Goal: Book appointment/travel/reservation

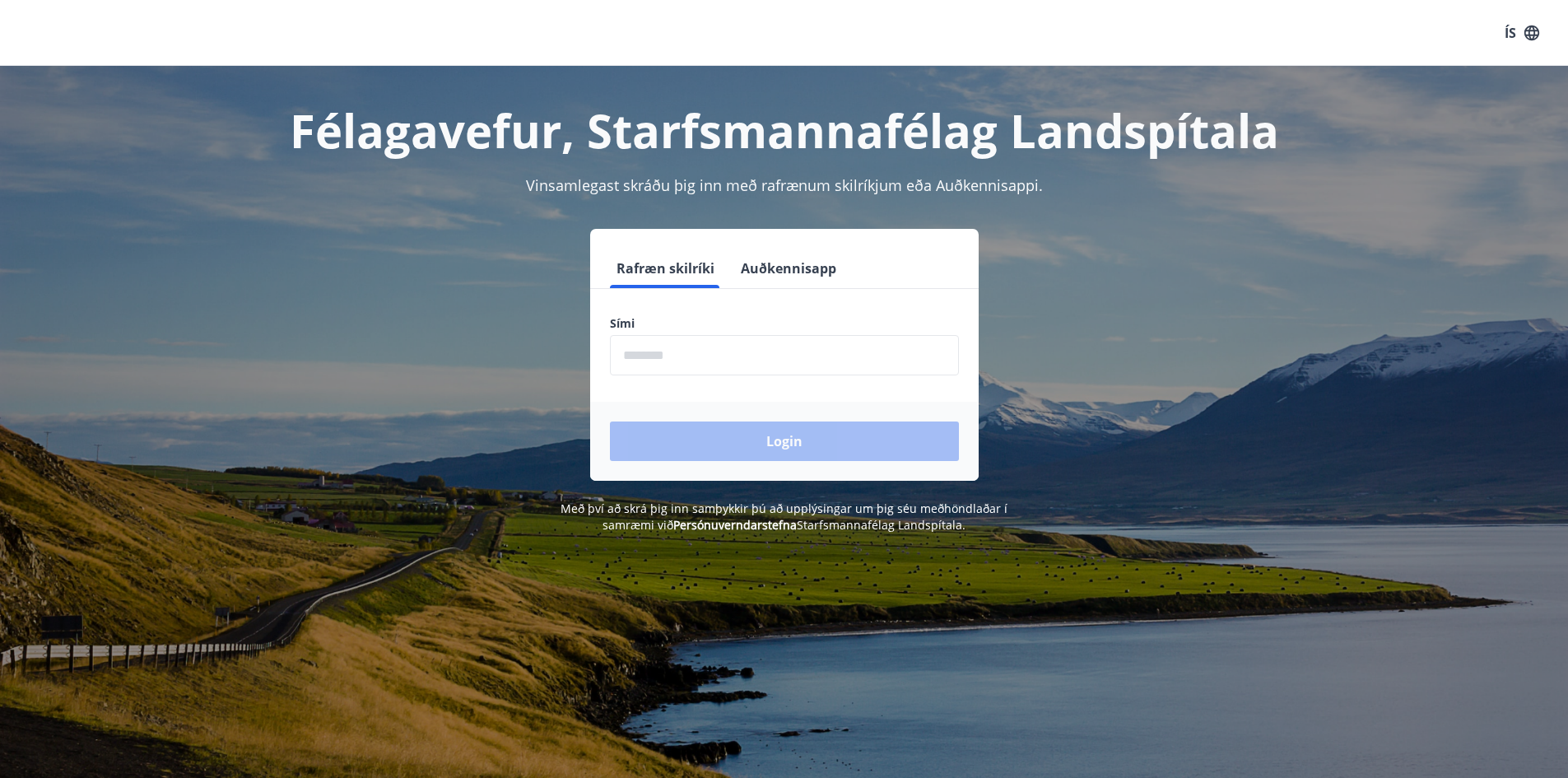
click at [706, 342] on input "phone" at bounding box center [784, 355] width 349 height 40
type input "********"
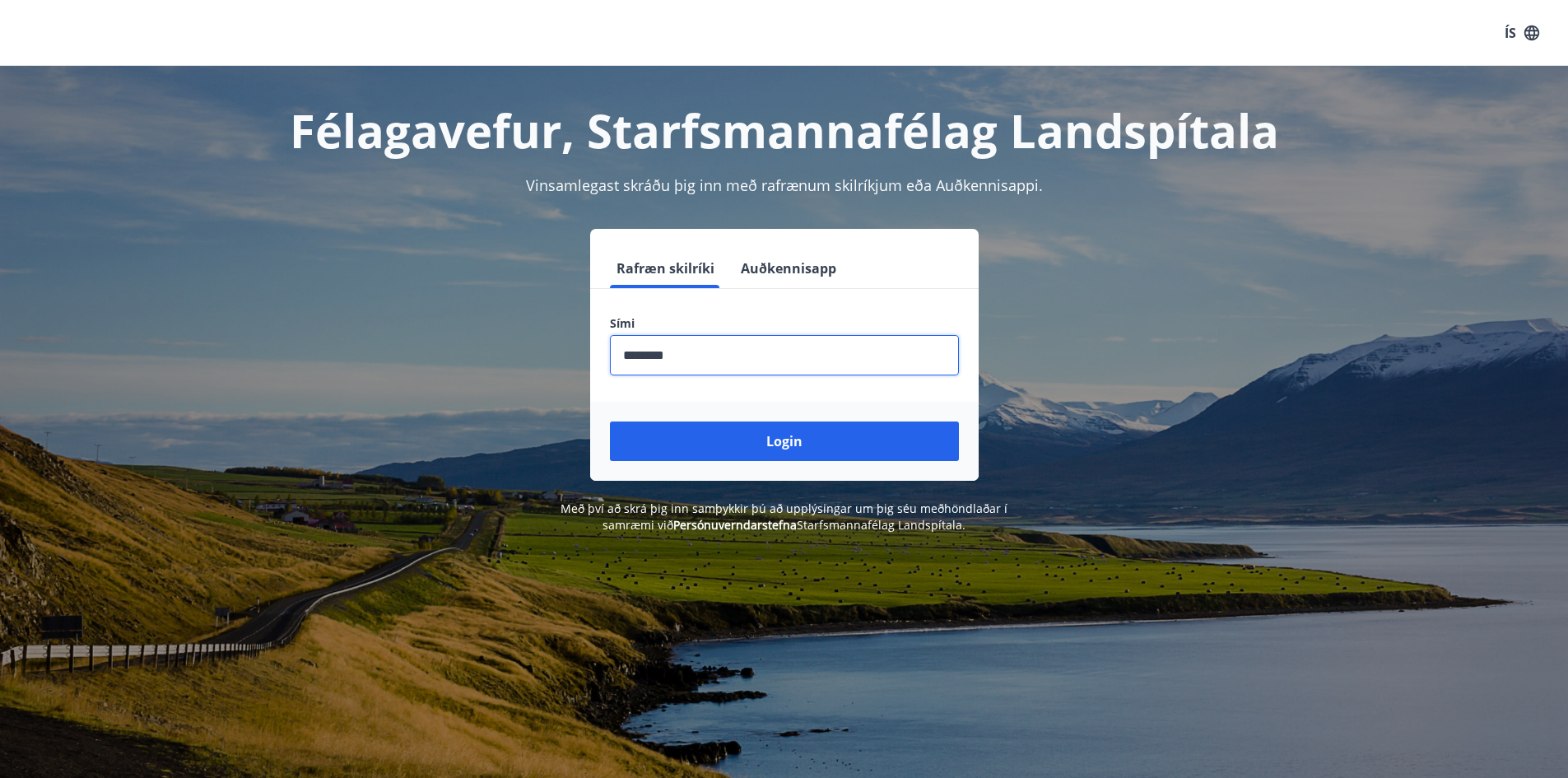
click at [816, 447] on button "Login" at bounding box center [784, 440] width 349 height 39
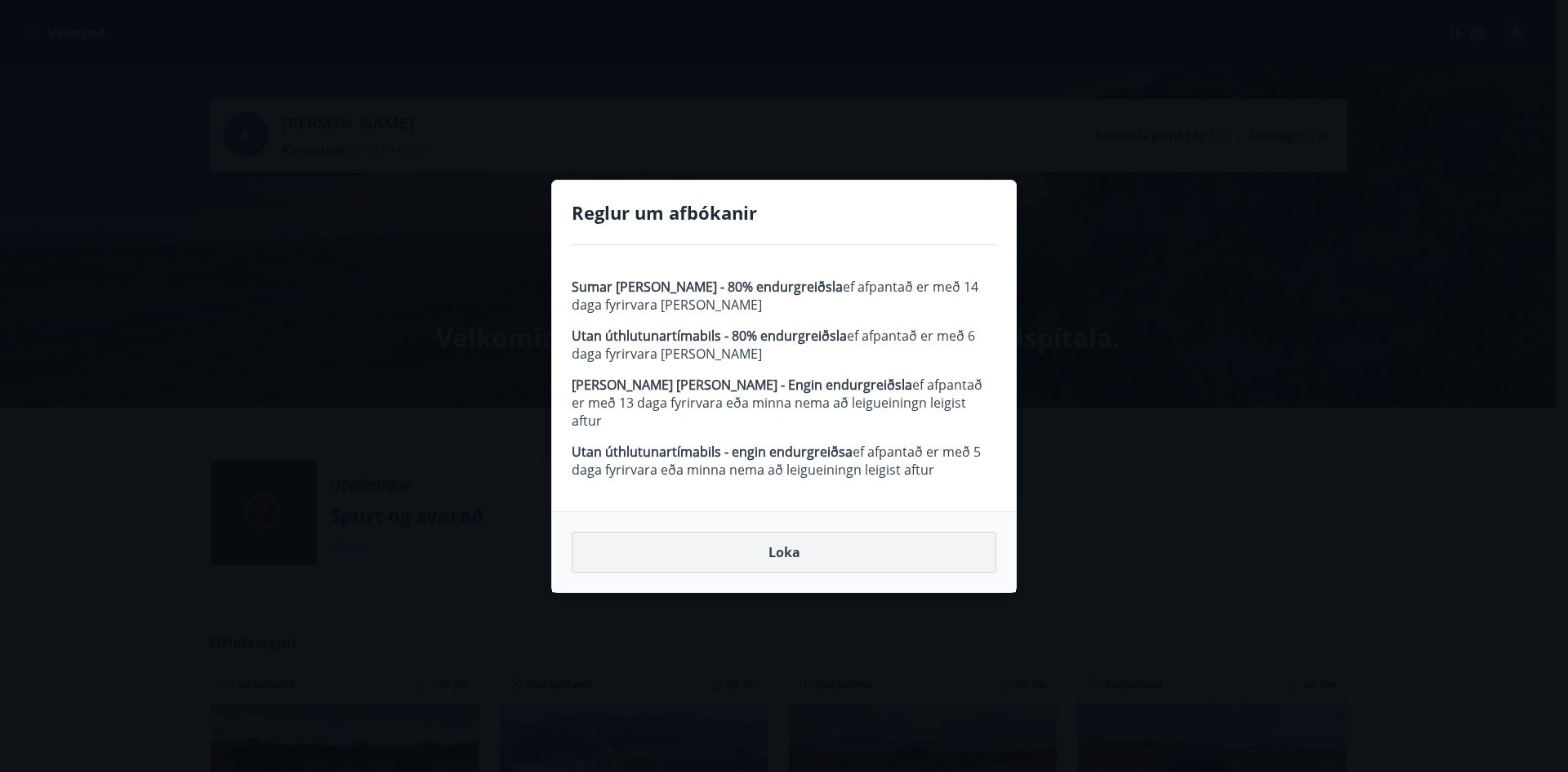
click at [804, 543] on button "Loka" at bounding box center [784, 551] width 425 height 41
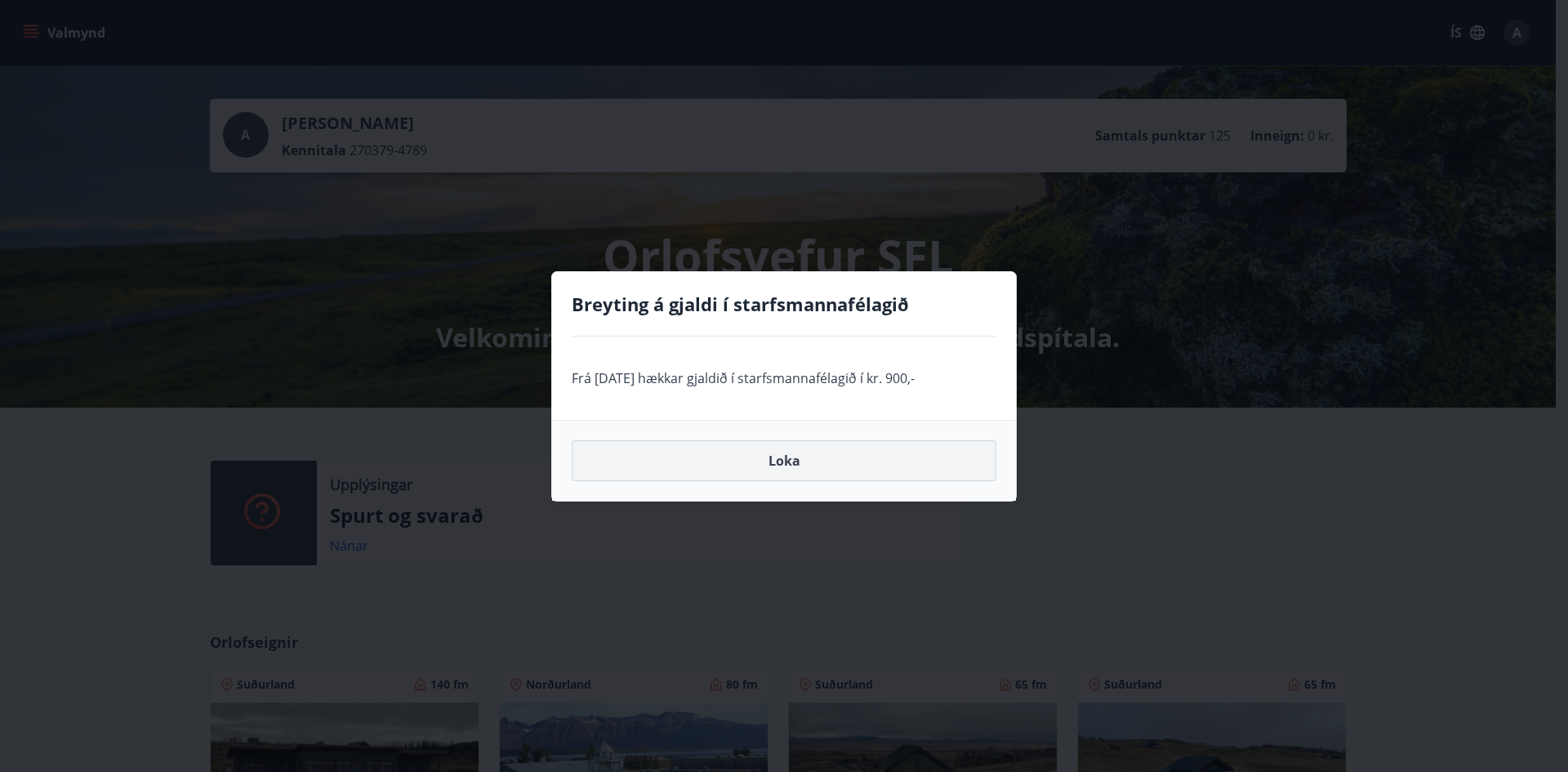
click at [807, 458] on button "Loka" at bounding box center [784, 460] width 425 height 41
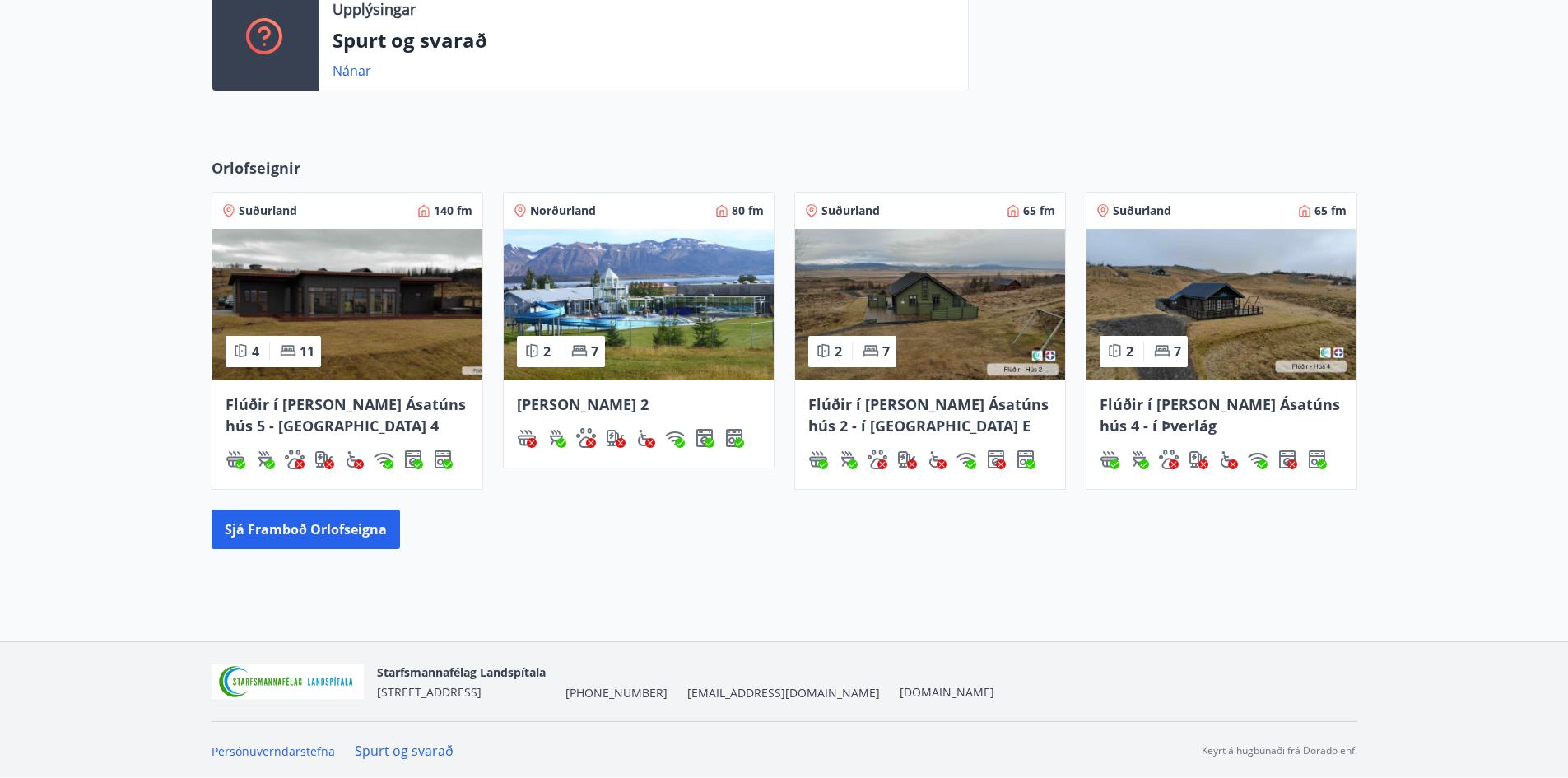
scroll to position [481, 0]
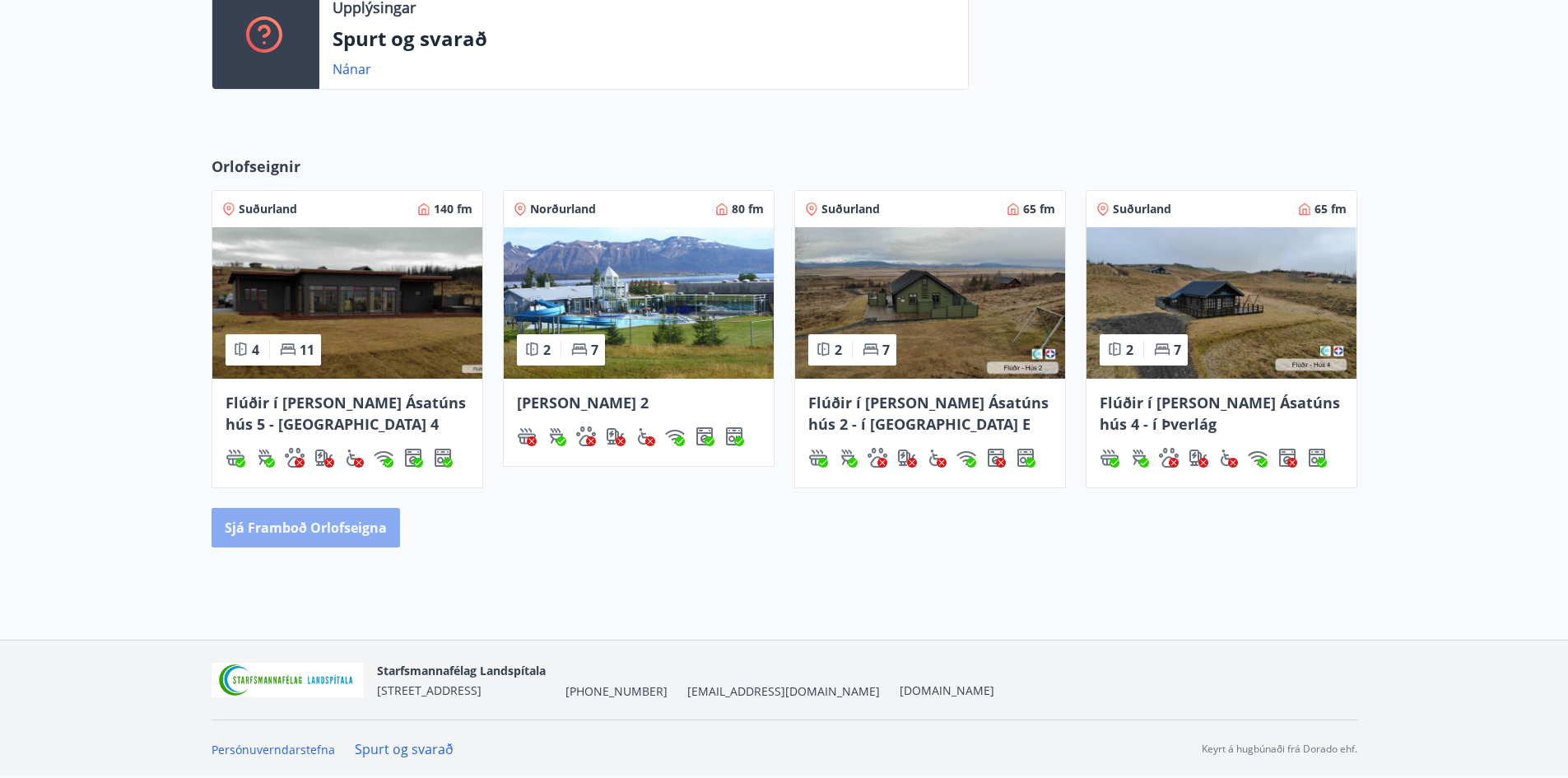
click at [321, 536] on button "Sjá framboð orlofseigna" at bounding box center [305, 527] width 188 height 39
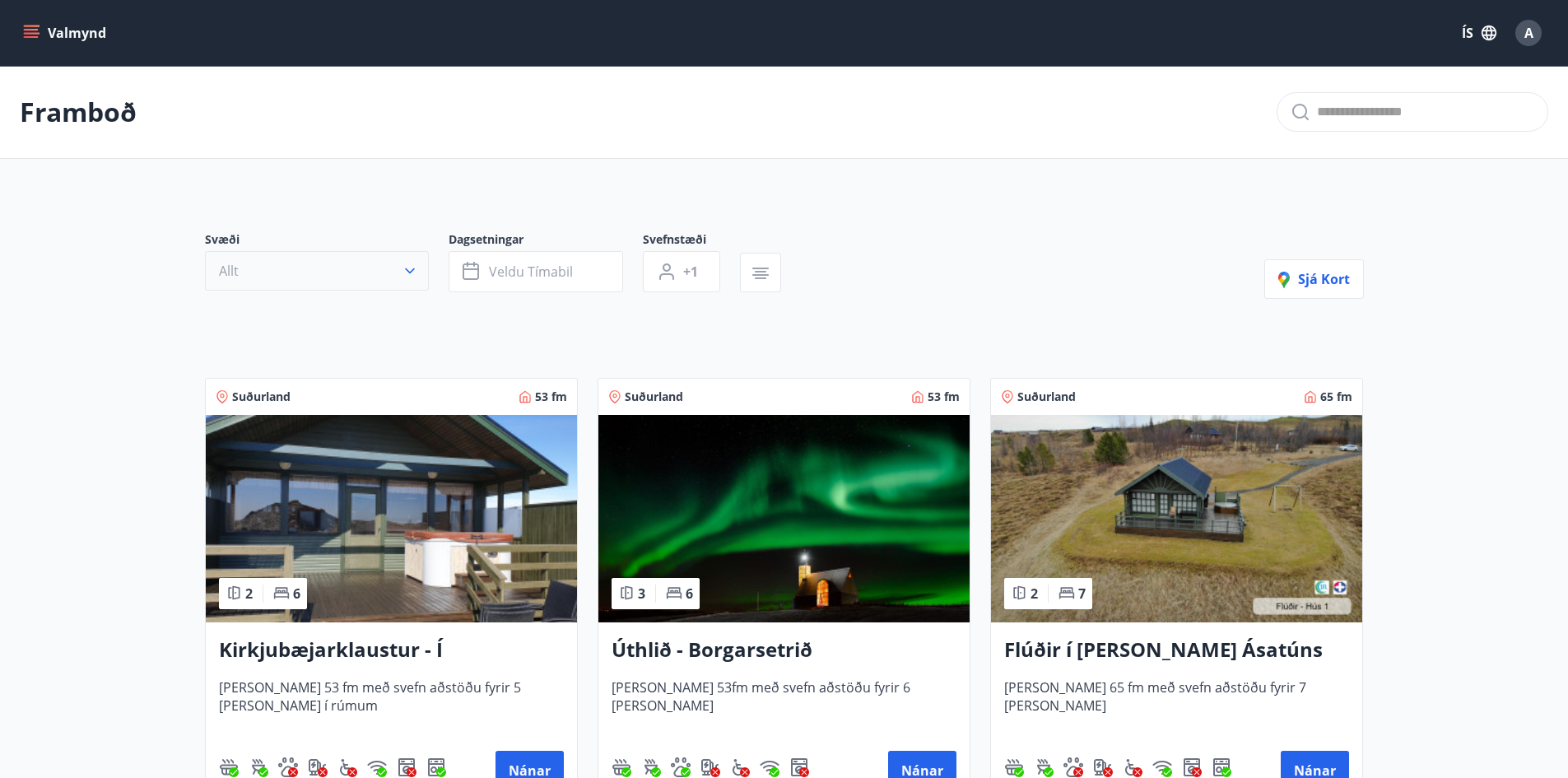
click at [402, 267] on icon "button" at bounding box center [410, 271] width 17 height 17
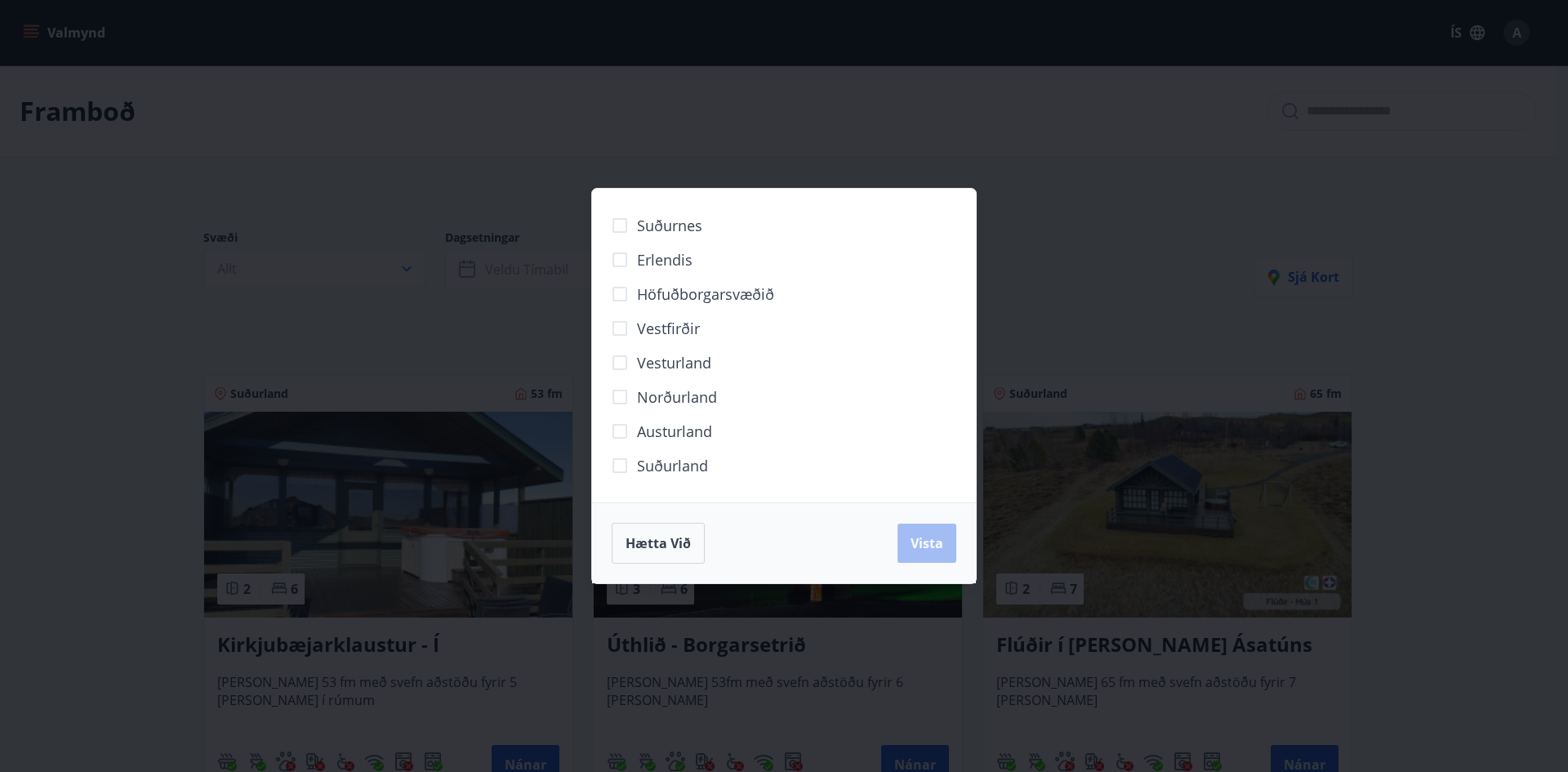
click at [689, 360] on span "Vesturland" at bounding box center [674, 362] width 75 height 22
click at [923, 539] on span "Vista" at bounding box center [926, 543] width 32 height 18
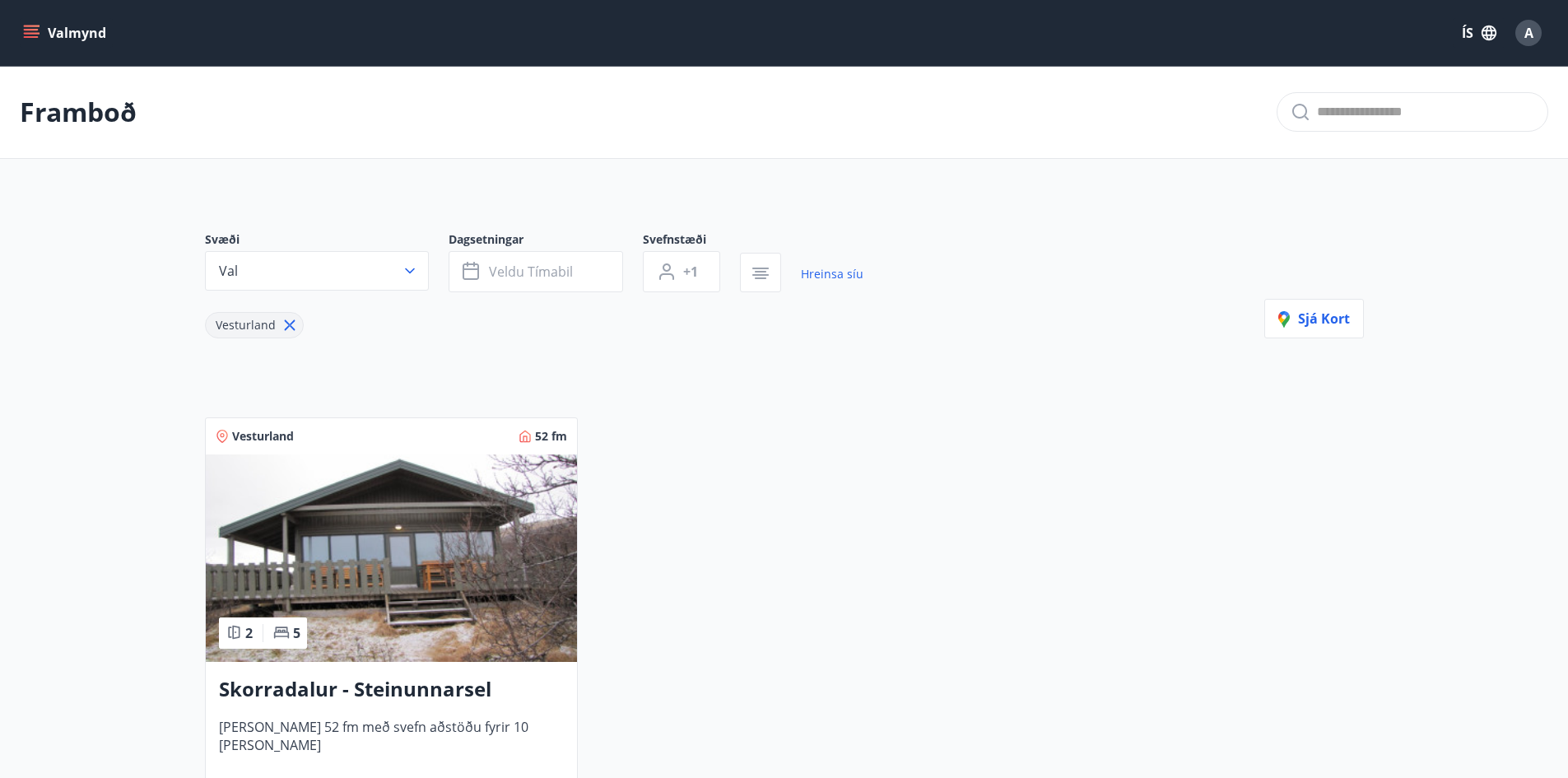
scroll to position [82, 0]
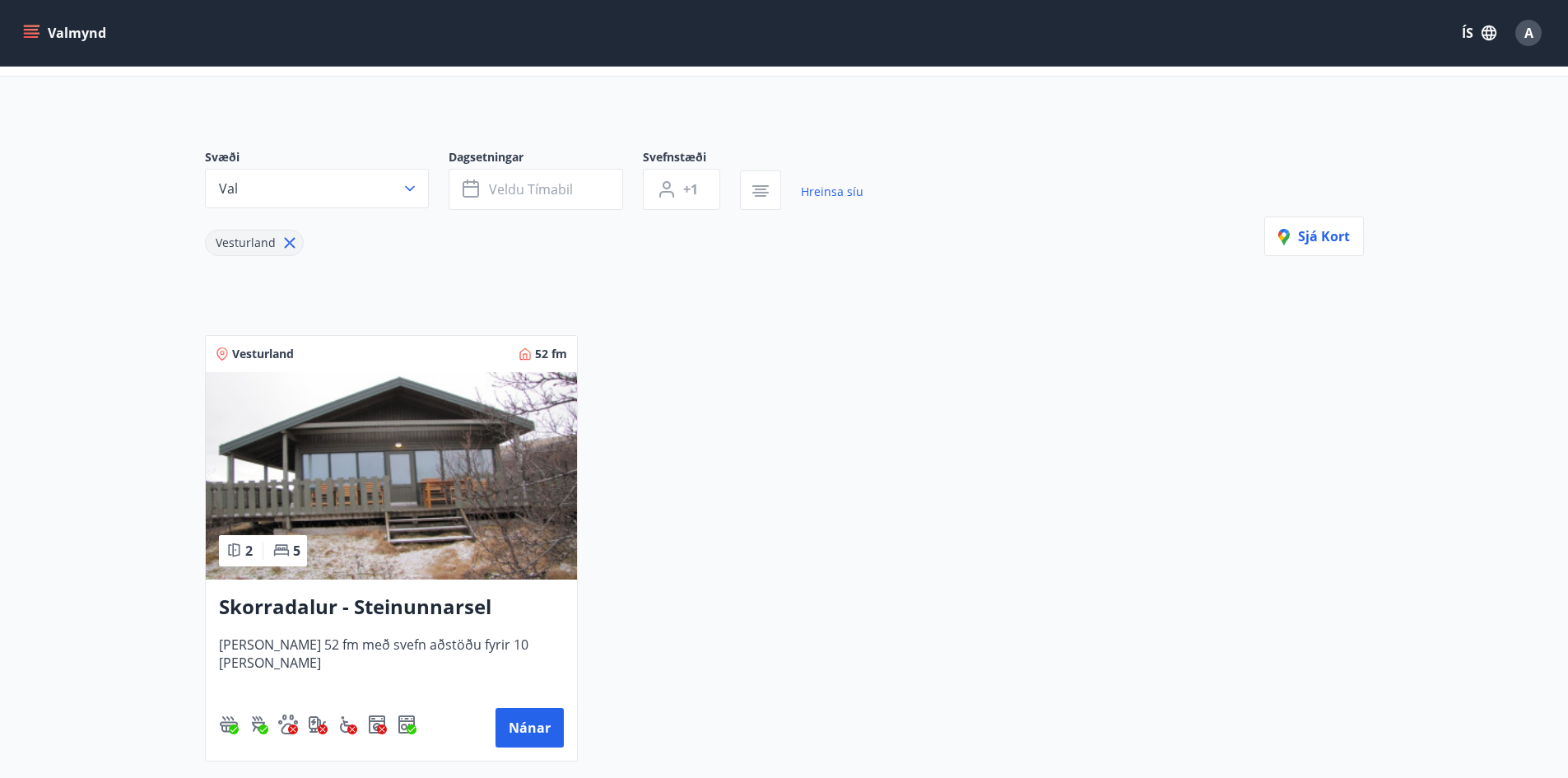
click at [431, 518] on img at bounding box center [391, 475] width 371 height 207
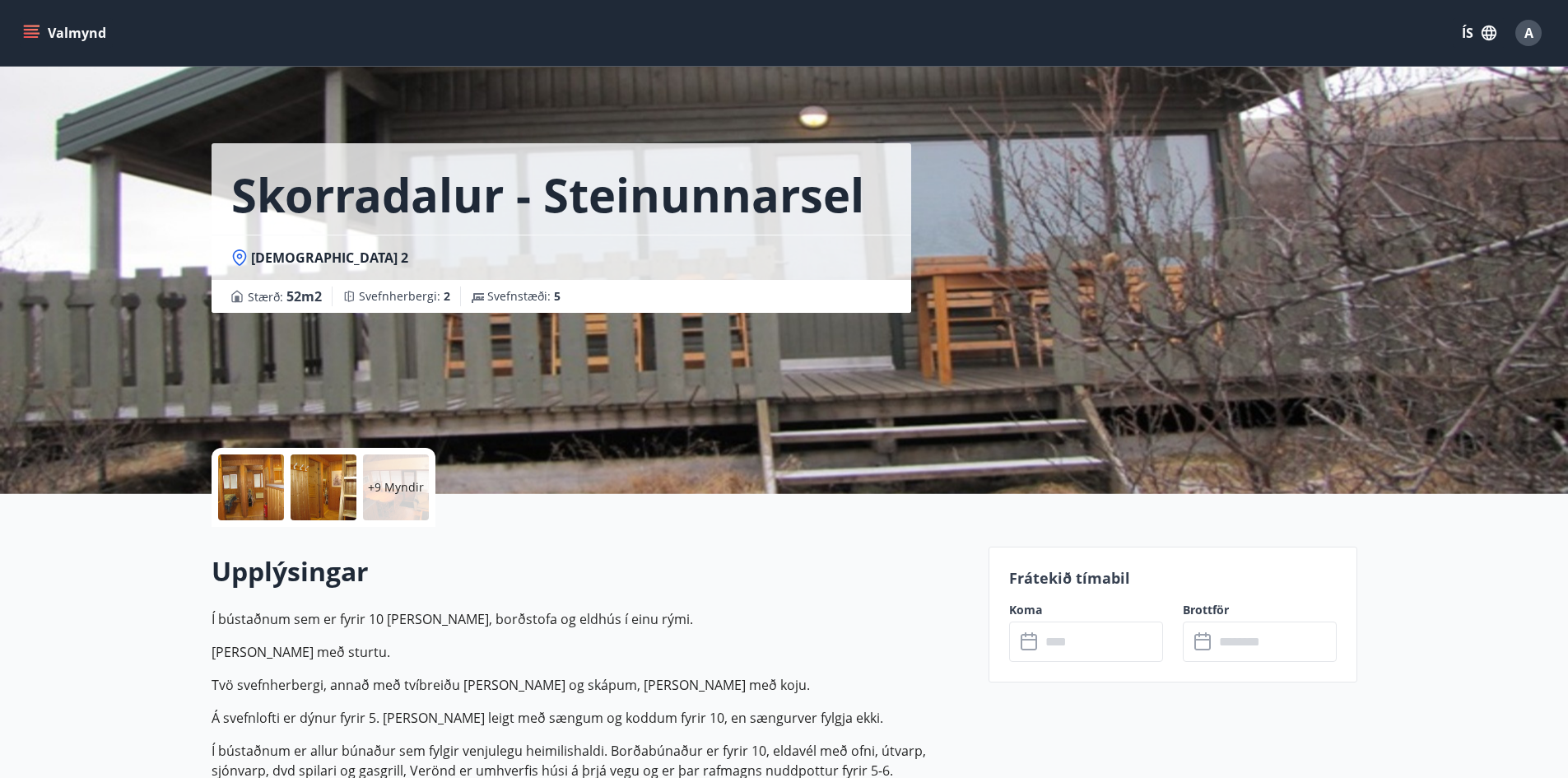
click at [244, 483] on div at bounding box center [251, 487] width 66 height 66
